Goal: Task Accomplishment & Management: Use online tool/utility

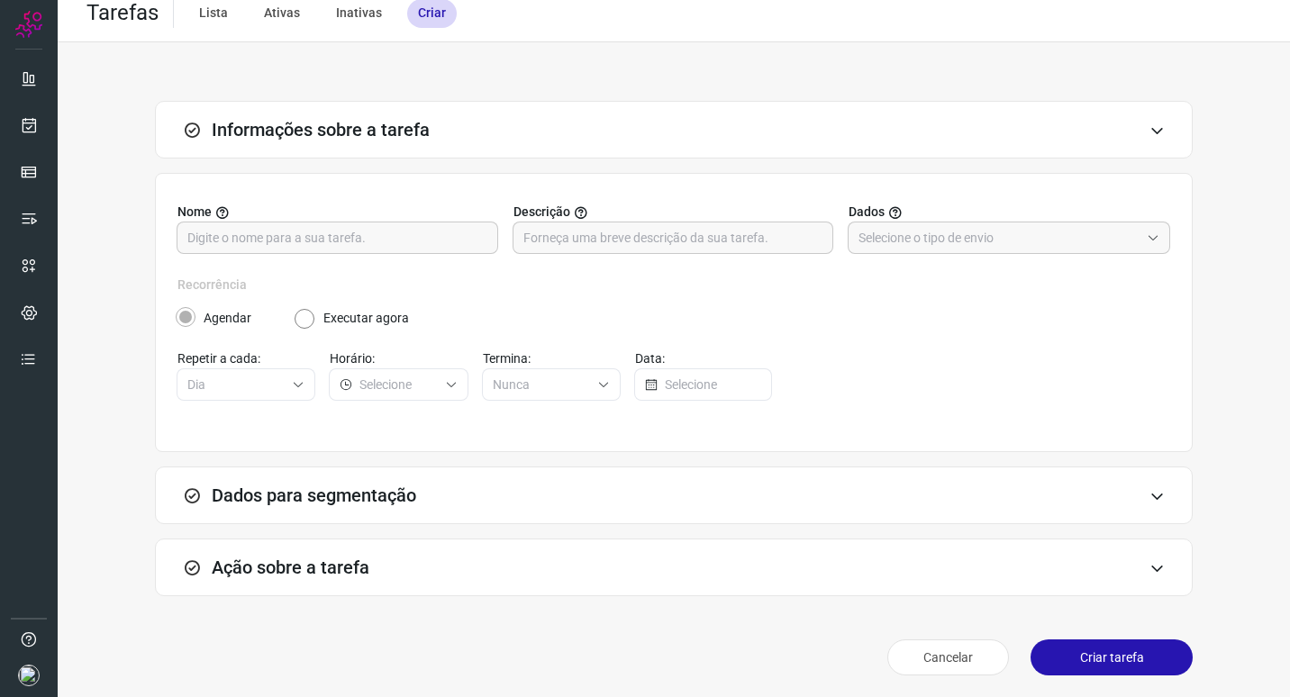
scroll to position [19, 0]
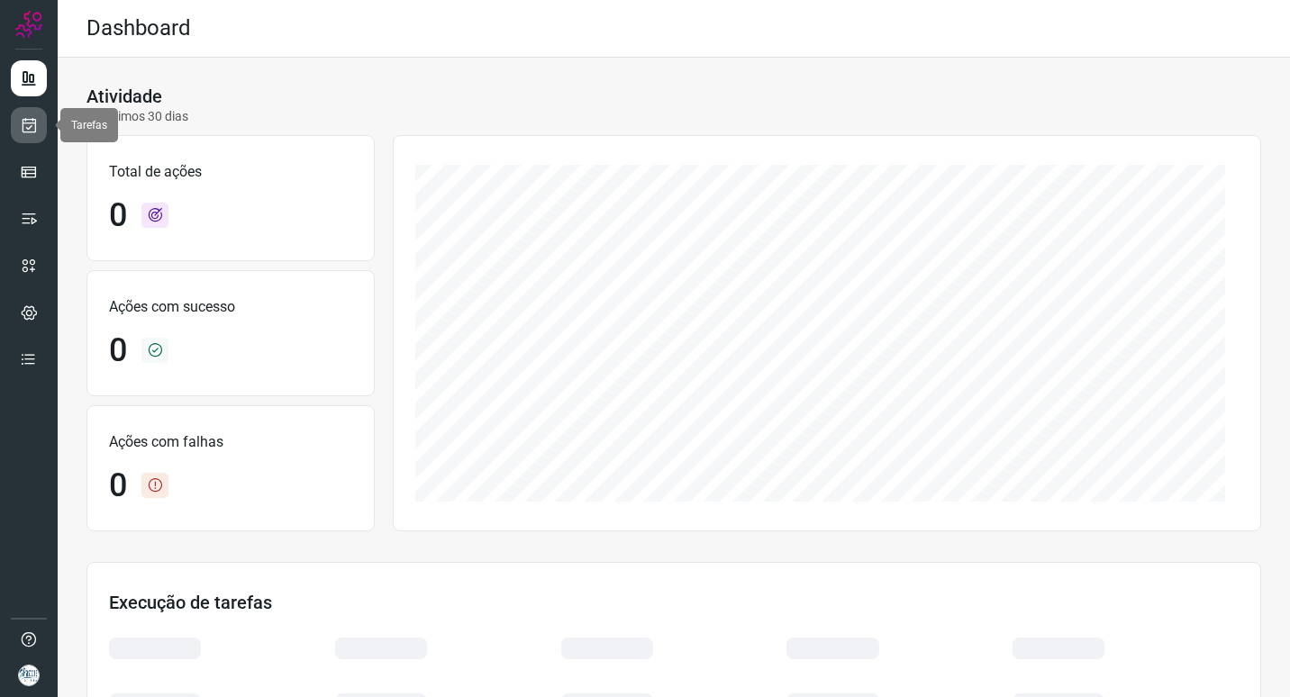
click at [42, 123] on link at bounding box center [29, 125] width 36 height 36
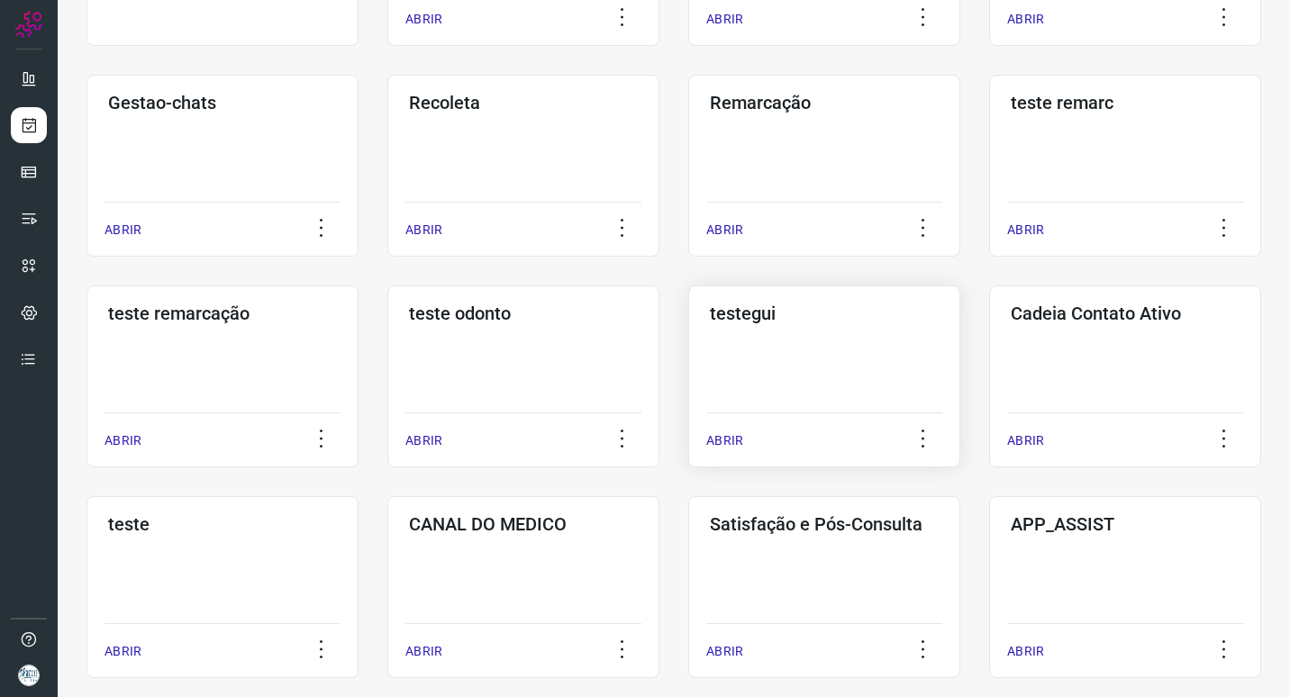
scroll to position [360, 0]
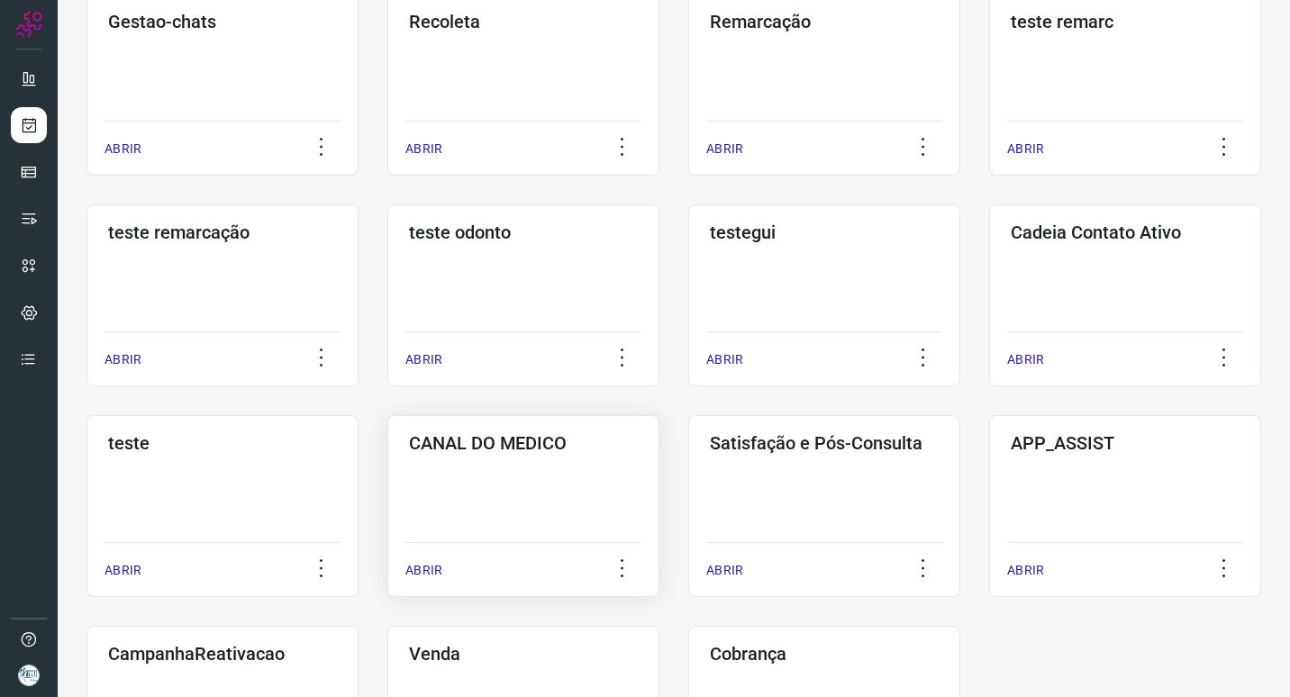
click at [514, 450] on h3 "CANAL DO MEDICO" at bounding box center [523, 443] width 229 height 22
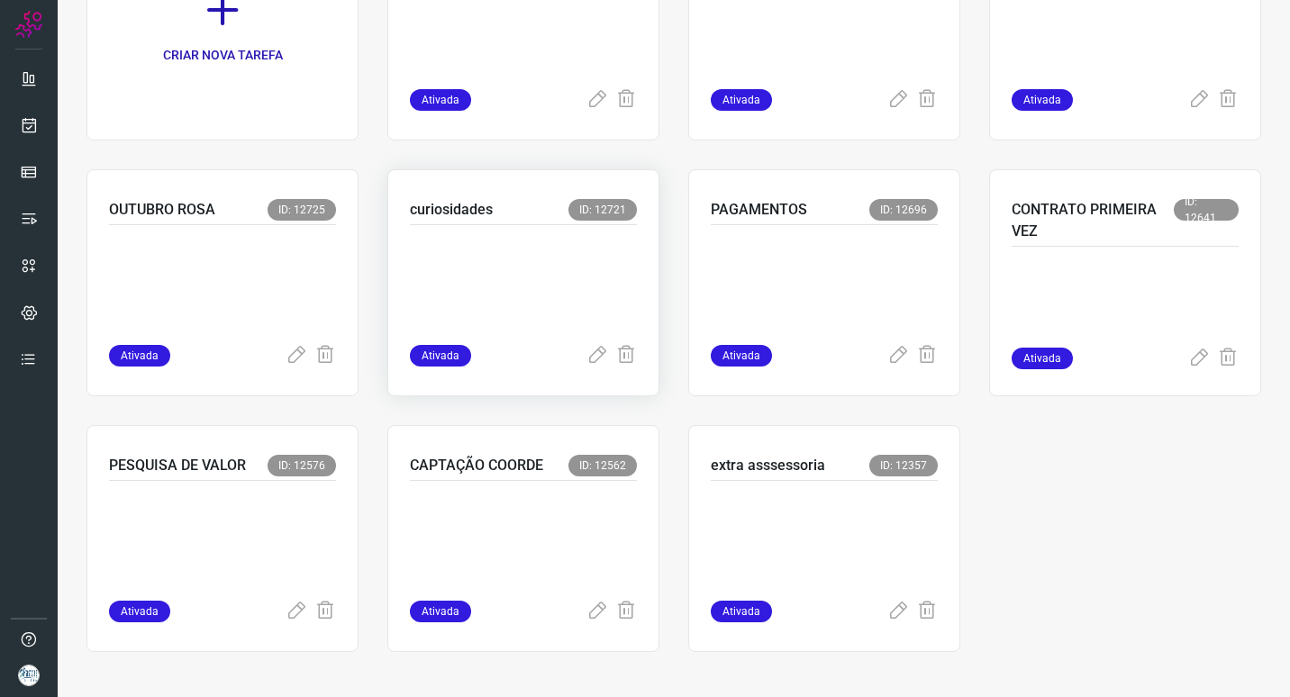
scroll to position [50, 0]
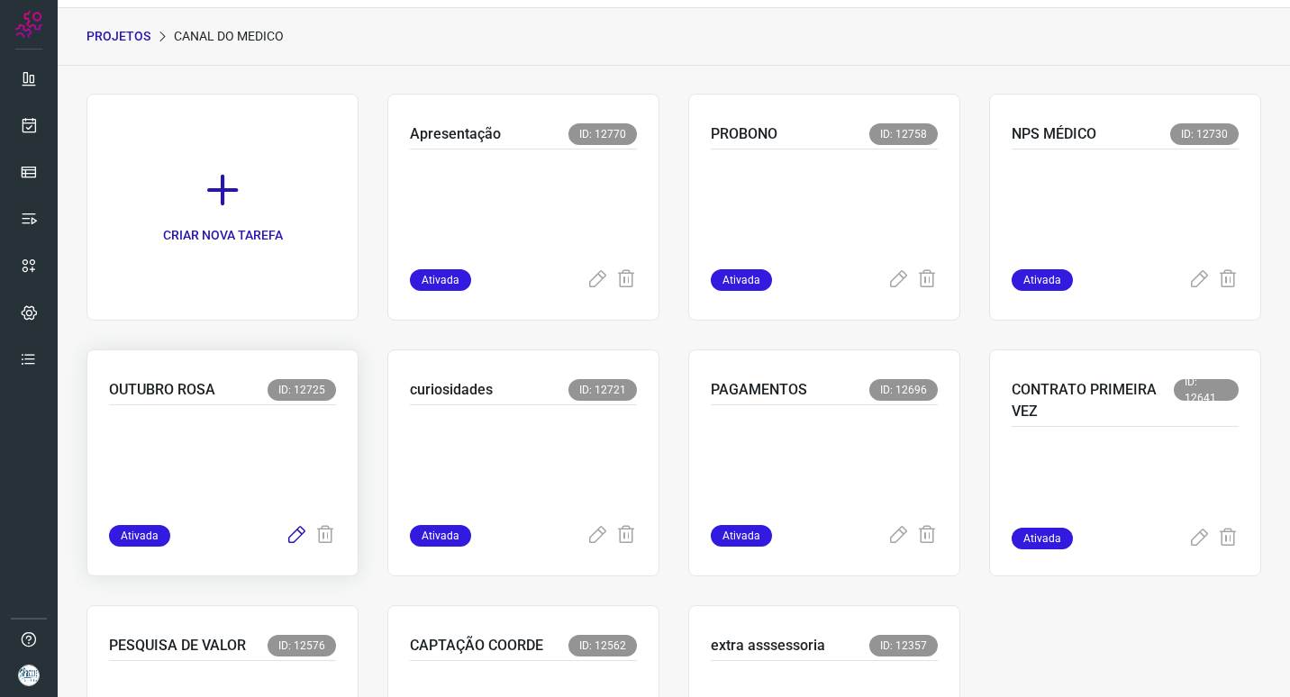
click at [298, 533] on icon at bounding box center [297, 536] width 22 height 22
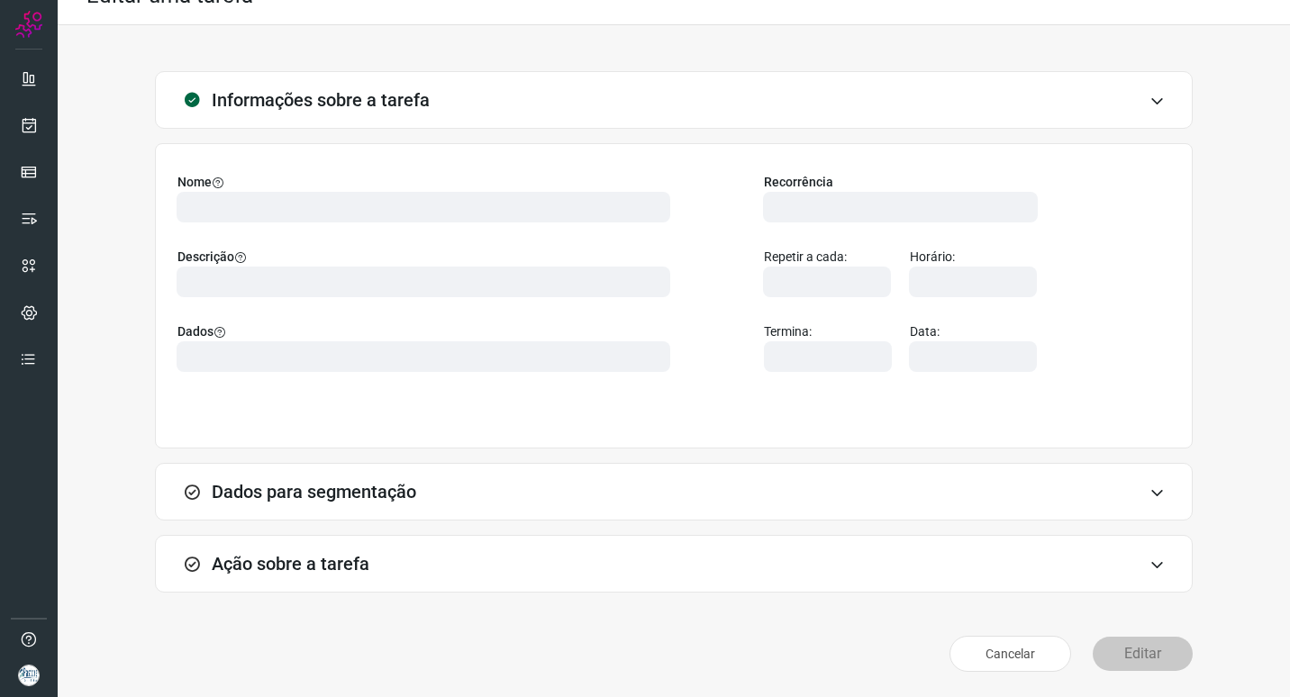
scroll to position [6, 0]
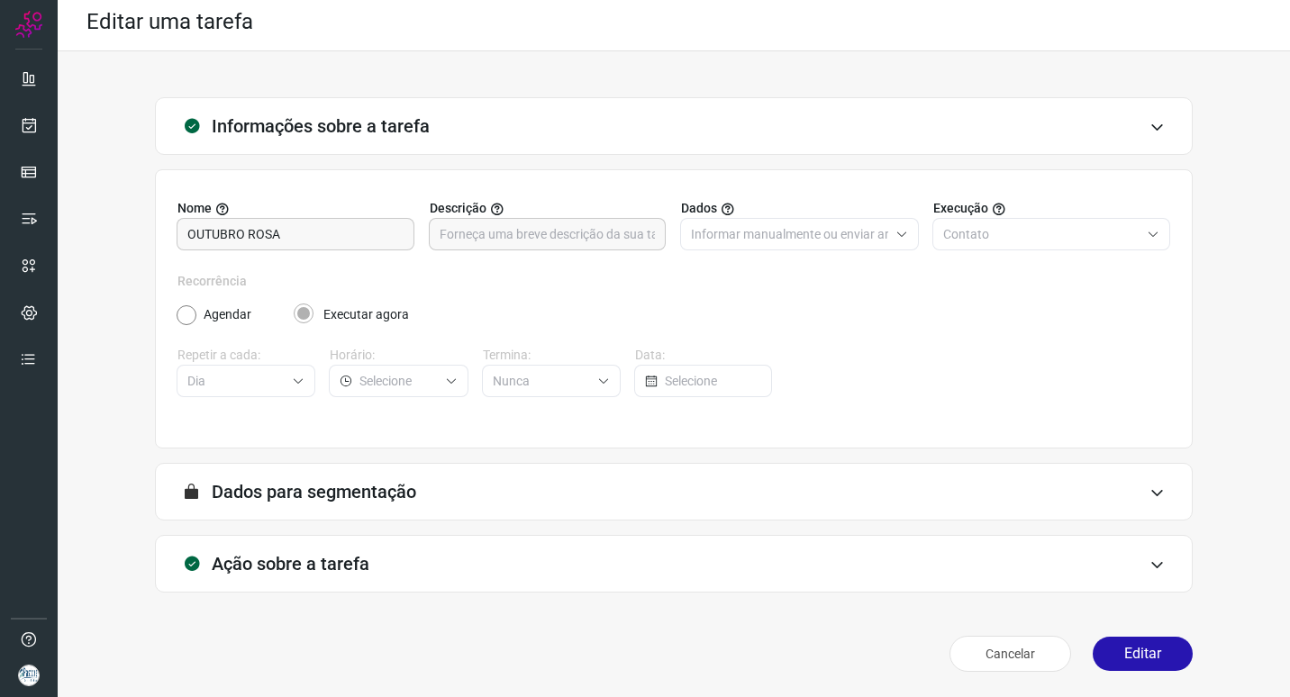
click at [1141, 501] on div "A segmentação de dados está desabilitada porque a opção de envio manual foi sel…" at bounding box center [674, 492] width 1038 height 58
type input "OUTUBRO ROSA"
click at [1126, 552] on div "Ação sobre a tarefa" at bounding box center [674, 564] width 1038 height 58
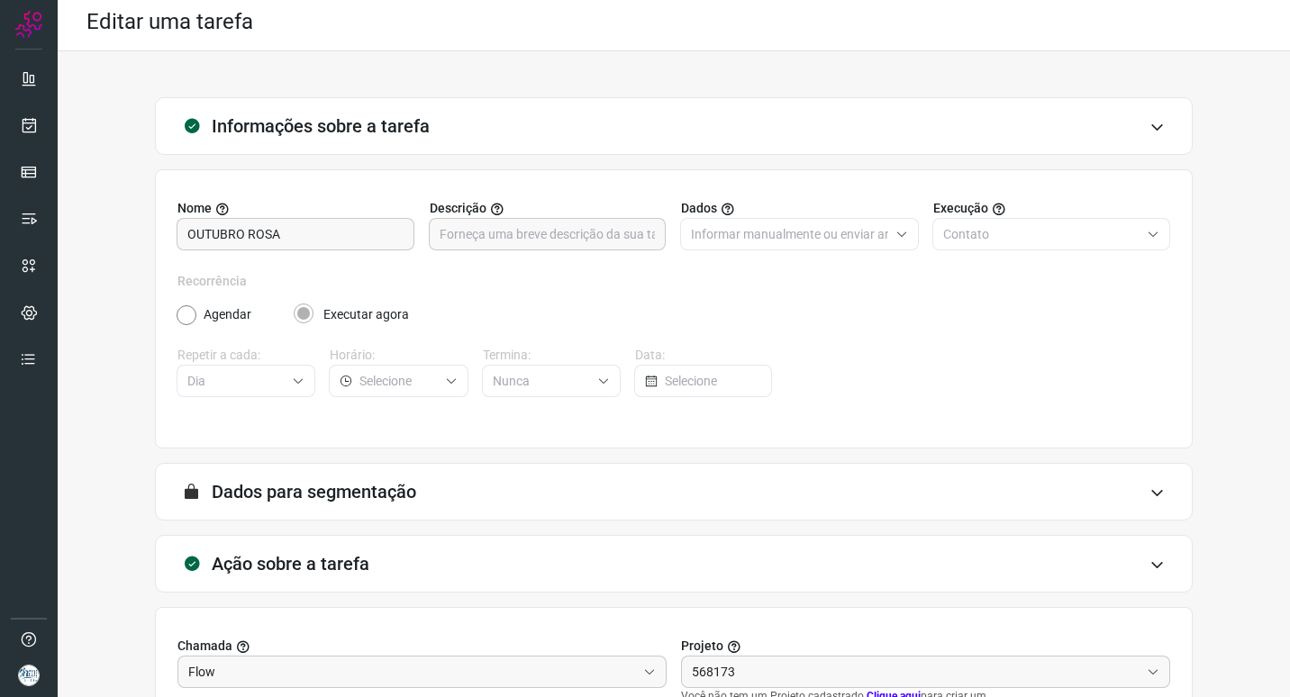
type input "Canal do médico"
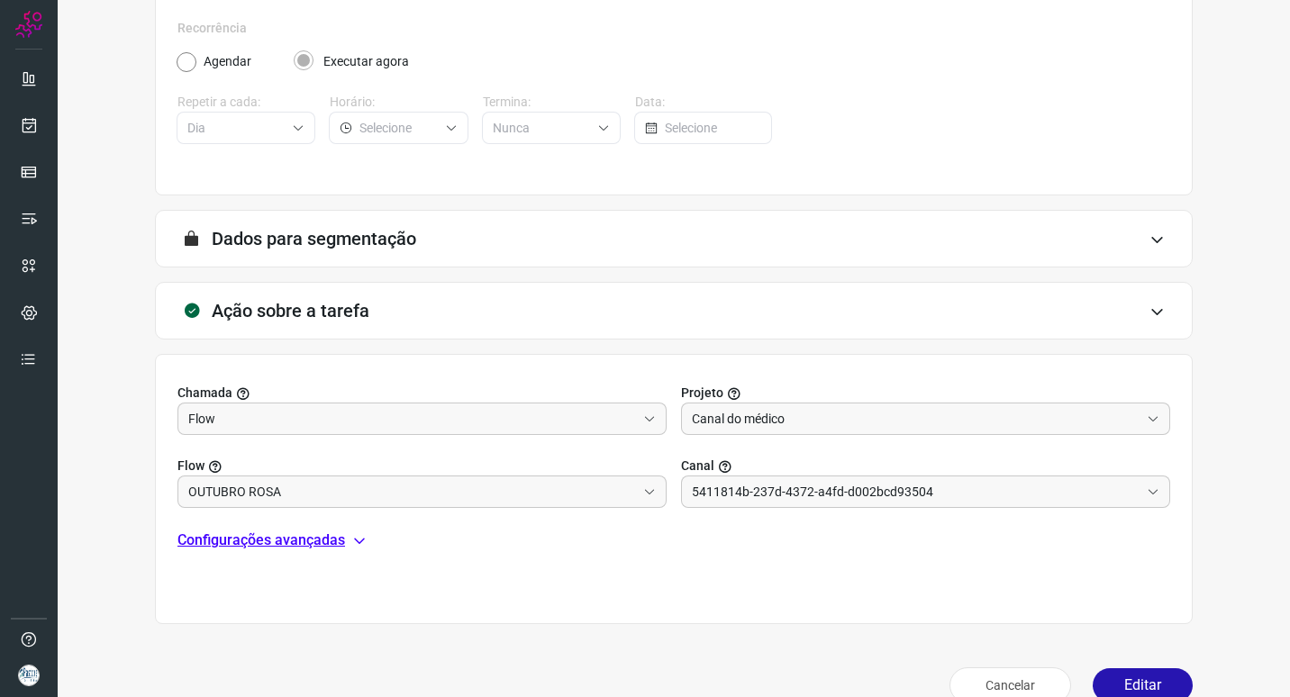
scroll to position [291, 0]
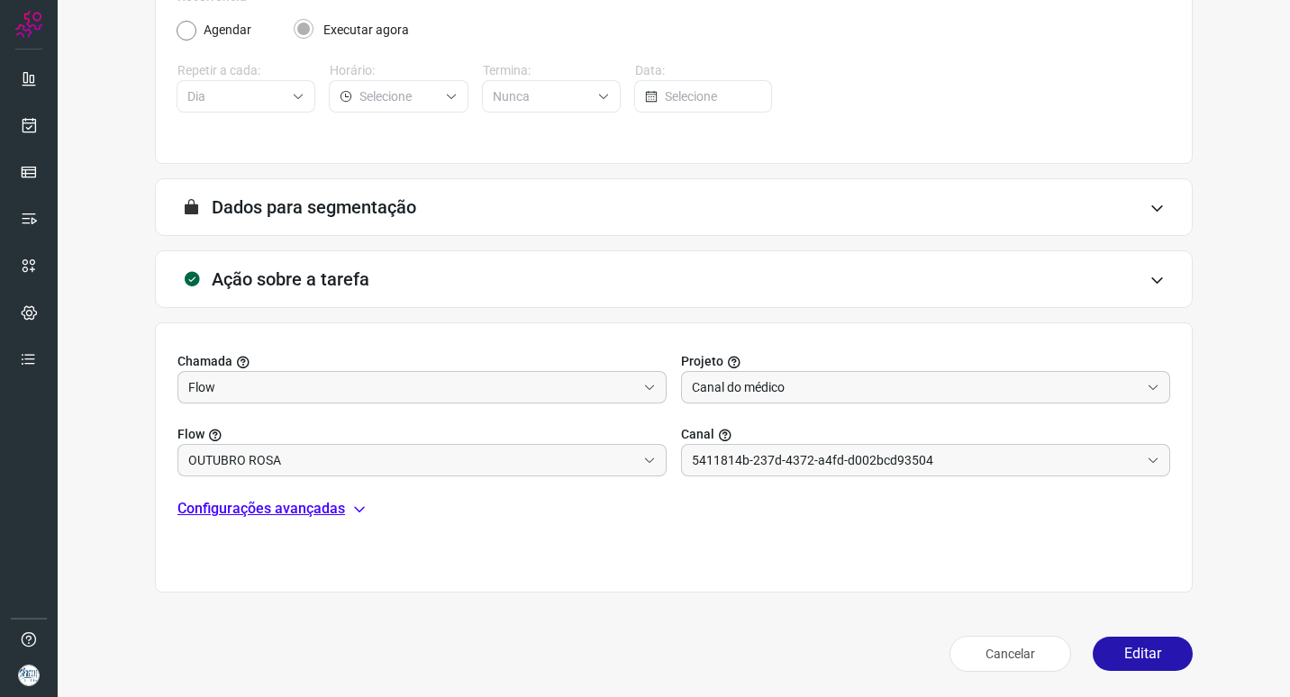
type input "Centro Médico Pastore - Canal do Médico"
click at [317, 504] on p "Configurações avançadas" at bounding box center [262, 509] width 168 height 22
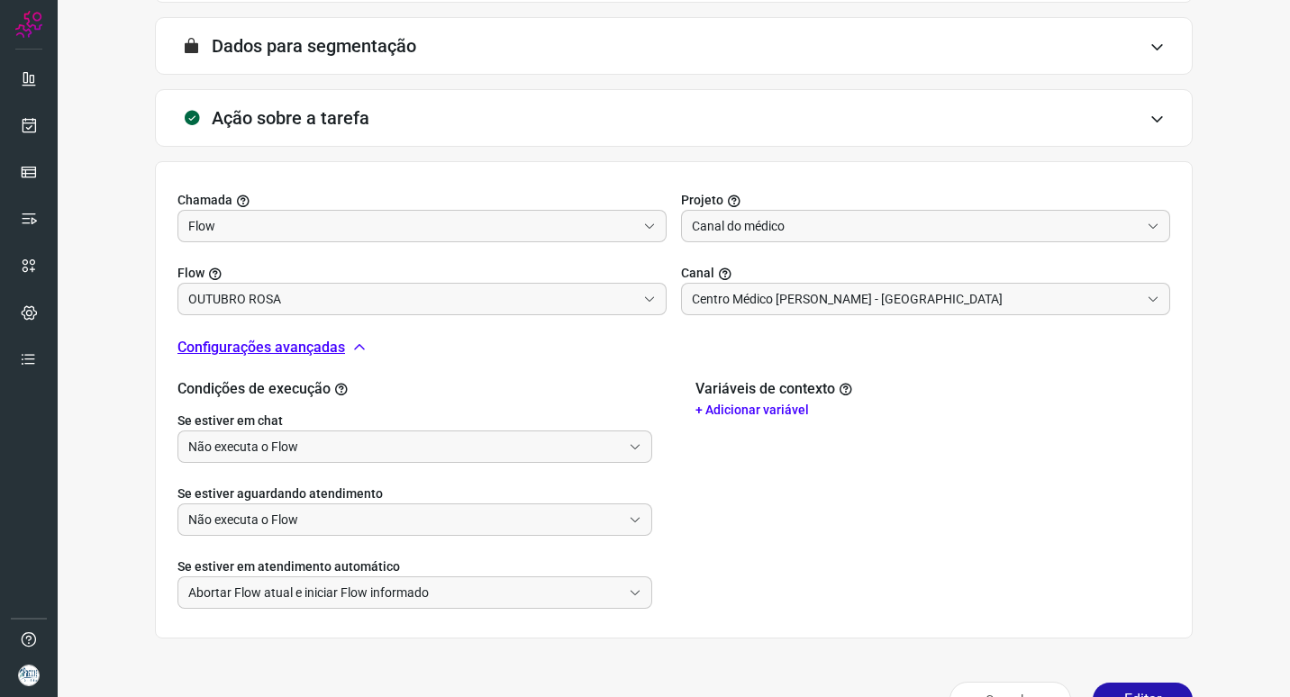
scroll to position [498, 0]
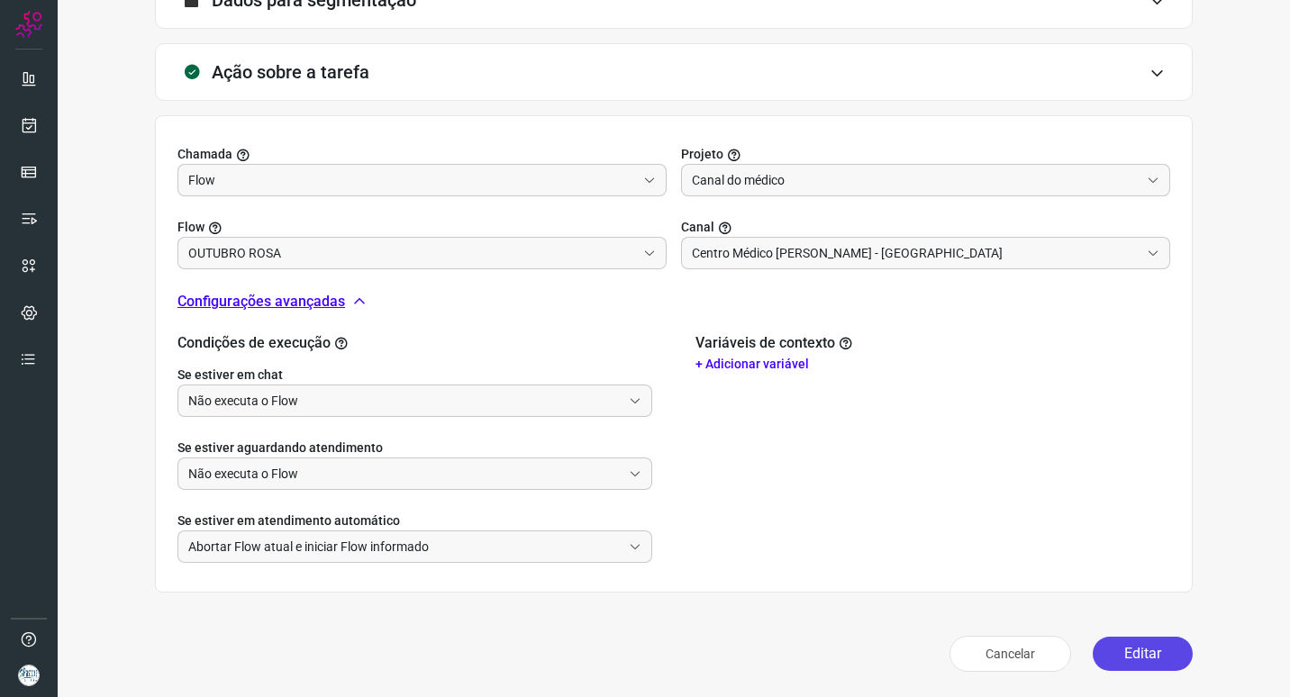
click at [1122, 655] on button "Editar" at bounding box center [1143, 654] width 100 height 34
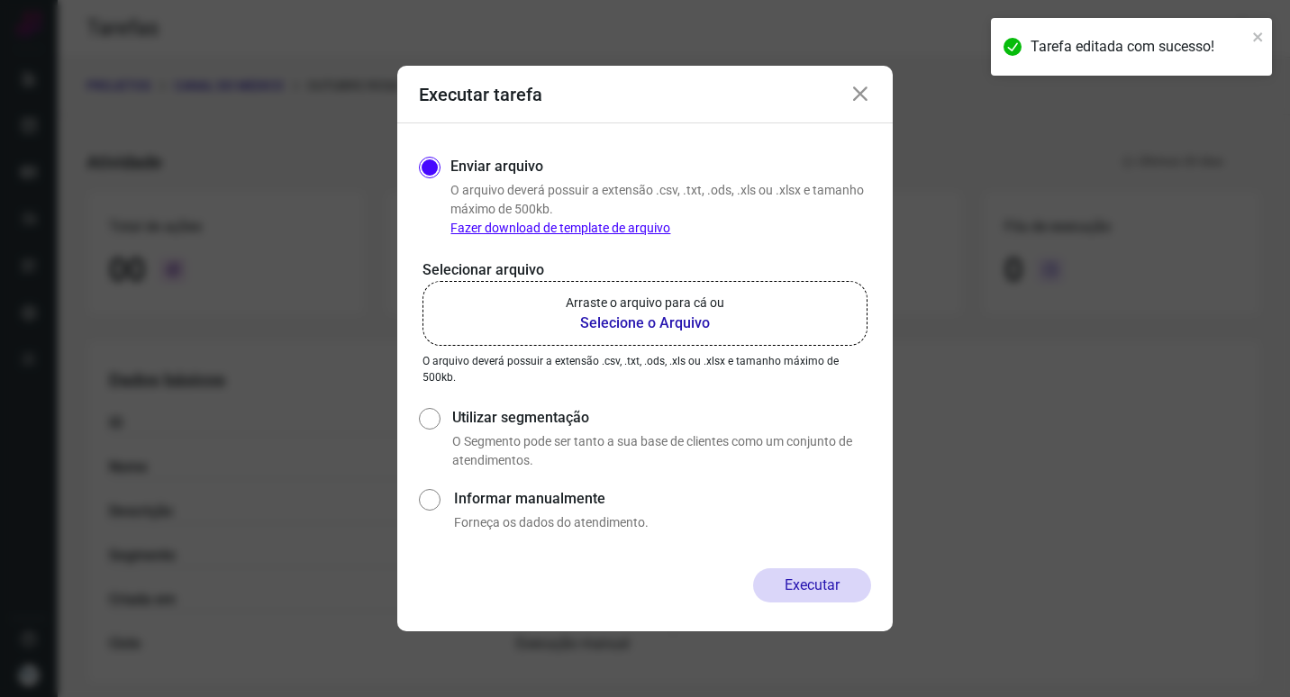
click at [671, 328] on b "Selecione o Arquivo" at bounding box center [645, 324] width 159 height 22
click at [0, 0] on input "Arraste o arquivo para cá ou Selecione o Arquivo" at bounding box center [0, 0] width 0 height 0
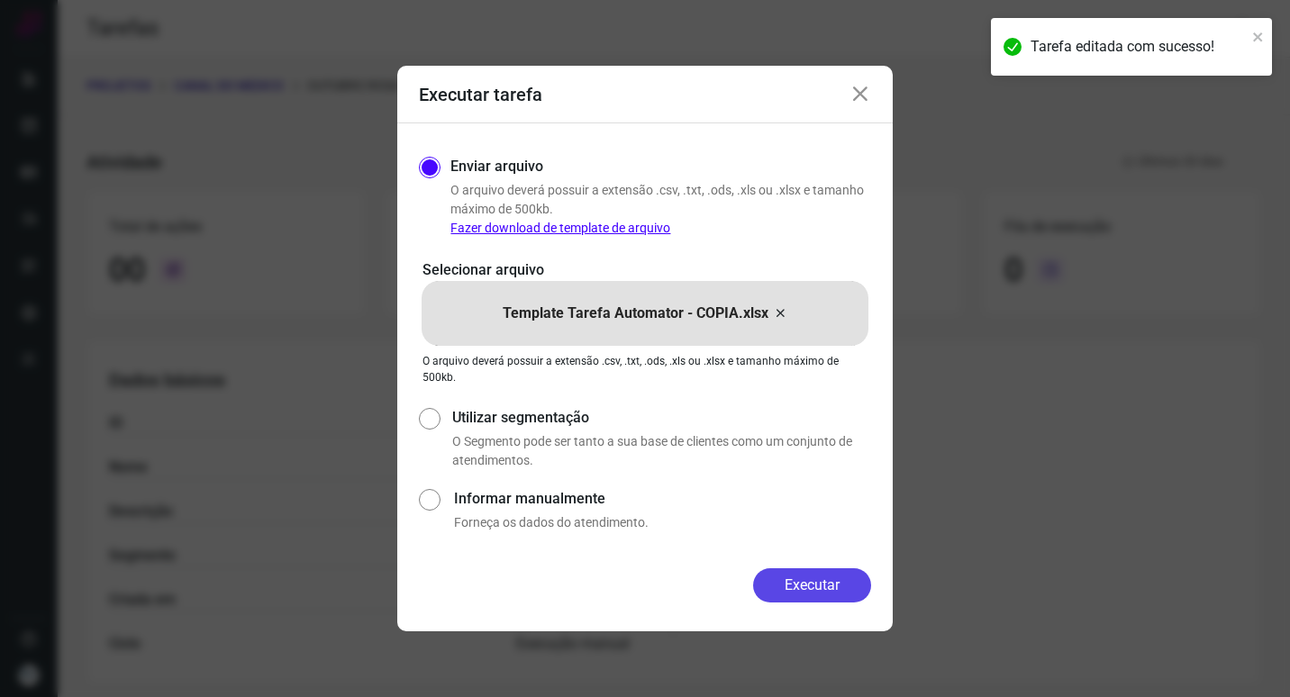
click at [821, 576] on button "Executar" at bounding box center [812, 586] width 118 height 34
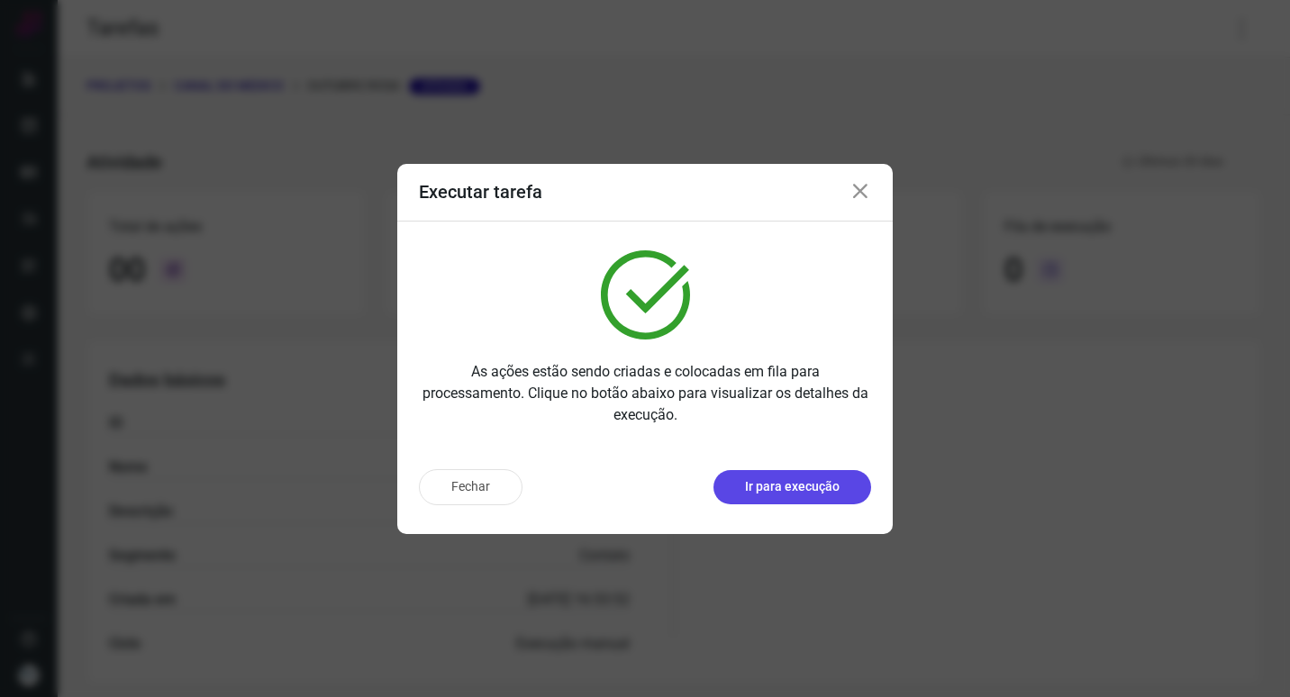
click at [809, 495] on p "Ir para execução" at bounding box center [792, 487] width 95 height 19
